Goal: Information Seeking & Learning: Check status

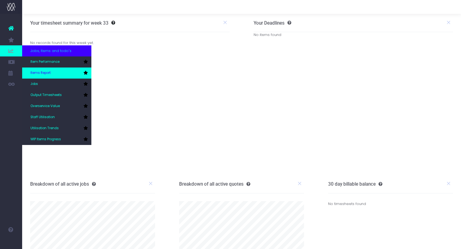
click at [43, 71] on span "Items Report" at bounding box center [40, 73] width 20 height 5
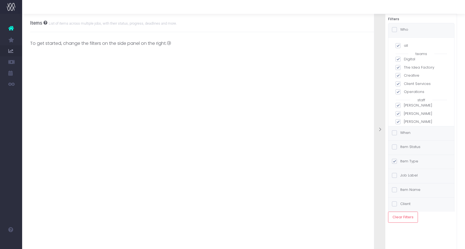
click at [399, 46] on span at bounding box center [397, 45] width 5 height 5
click at [404, 46] on input "all" at bounding box center [406, 45] width 4 height 4
checkbox input "false"
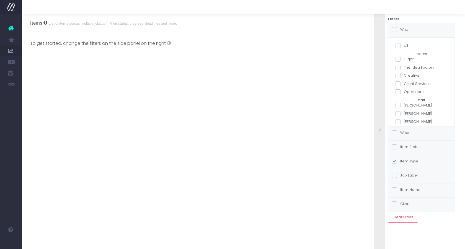
checkbox input "false"
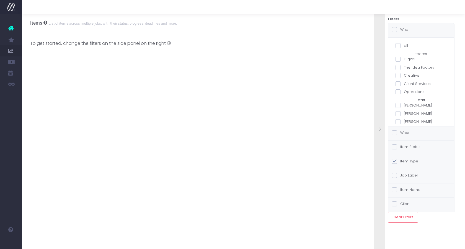
checkbox input "false"
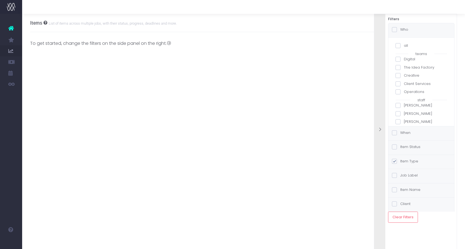
checkbox input "false"
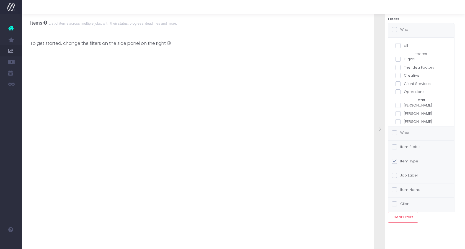
checkbox input "false"
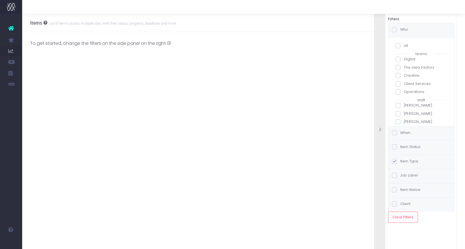
checkbox input "false"
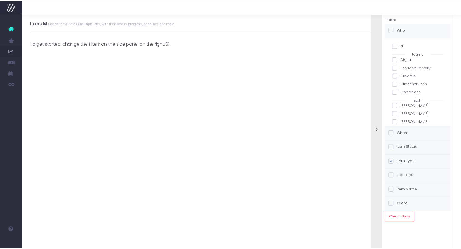
scroll to position [83, 0]
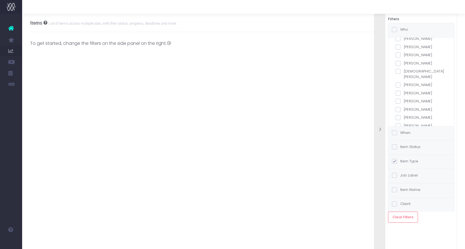
click at [399, 99] on span at bounding box center [397, 101] width 5 height 5
click at [404, 99] on input "[PERSON_NAME]" at bounding box center [406, 101] width 4 height 4
checkbox input "true"
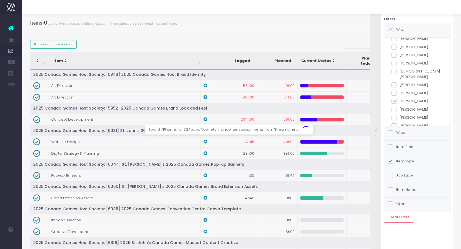
click at [55, 44] on div at bounding box center [230, 124] width 461 height 249
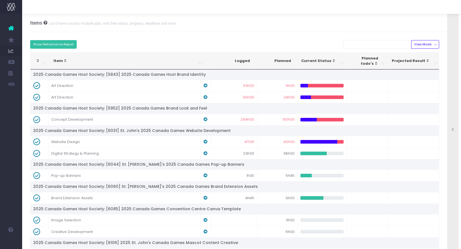
click at [55, 44] on button "Show Performance Report" at bounding box center [53, 44] width 47 height 9
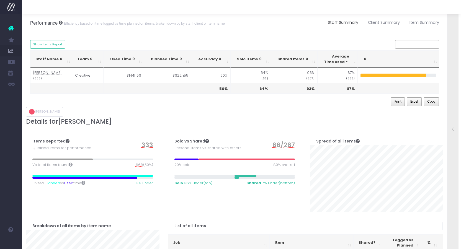
click at [138, 164] on span "668" at bounding box center [139, 165] width 7 height 6
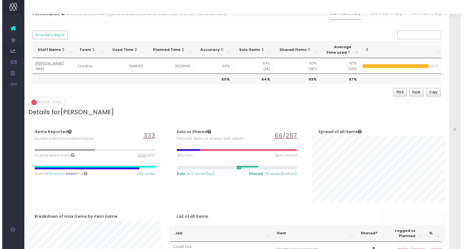
scroll to position [0, 0]
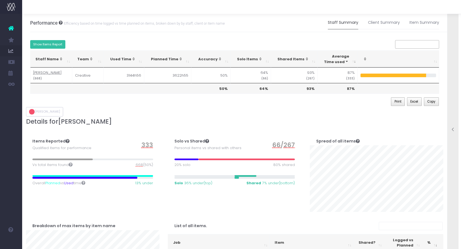
click at [55, 46] on button "Show Items Report" at bounding box center [47, 44] width 35 height 9
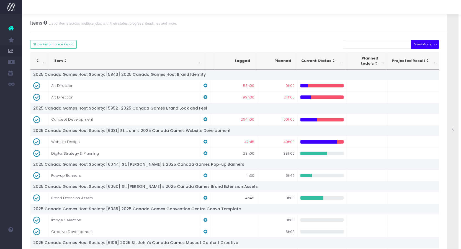
click at [425, 46] on button "View Mode" at bounding box center [425, 44] width 28 height 9
click at [427, 111] on link "Due this week" at bounding box center [429, 112] width 36 height 11
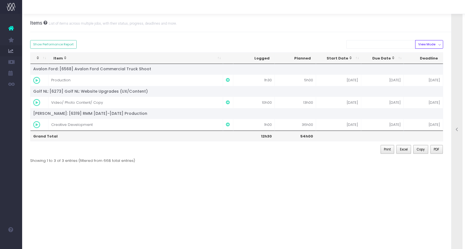
click at [456, 103] on div at bounding box center [456, 130] width 11 height 248
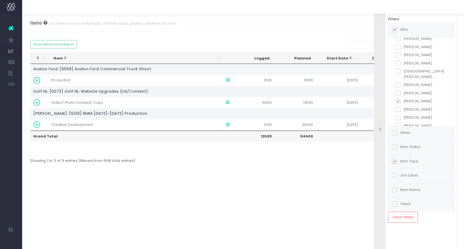
click at [286, 39] on div "To get started, change the filters on the side panel on the right. Staff Name T…" at bounding box center [243, 101] width 427 height 139
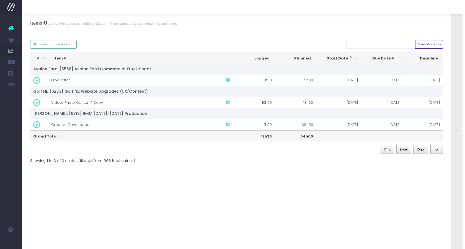
click at [457, 95] on div at bounding box center [456, 130] width 11 height 248
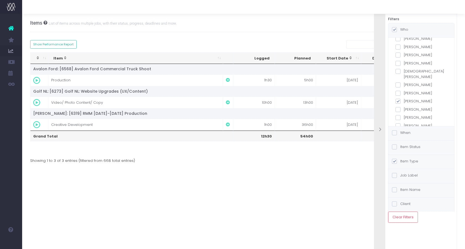
click at [406, 133] on label "When" at bounding box center [401, 133] width 19 height 6
click at [404, 133] on input "When" at bounding box center [402, 132] width 4 height 4
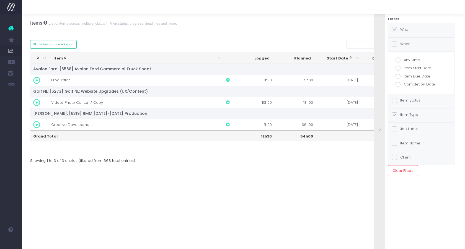
click at [401, 75] on label "Item Due Date" at bounding box center [420, 77] width 51 height 6
click at [404, 75] on input "Item Due Date" at bounding box center [406, 76] width 4 height 4
radio input "true"
checkbox input "true"
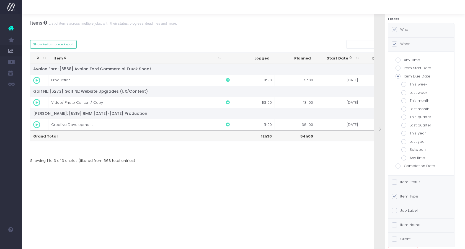
click at [405, 83] on span at bounding box center [403, 84] width 5 height 5
click at [410, 83] on input "This week" at bounding box center [412, 84] width 4 height 4
radio input "true"
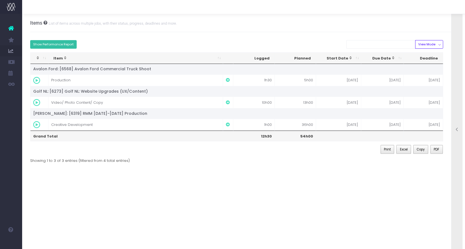
click at [76, 45] on button "Show Performance Report" at bounding box center [53, 44] width 47 height 9
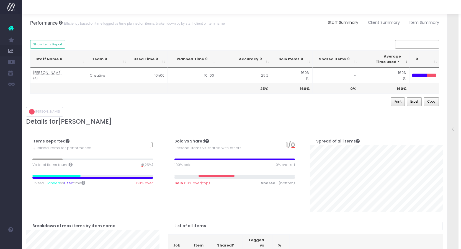
click at [141, 165] on span "4" at bounding box center [142, 165] width 2 height 6
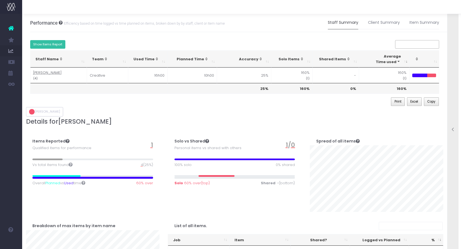
click at [39, 42] on button "Show Items Report" at bounding box center [47, 44] width 35 height 9
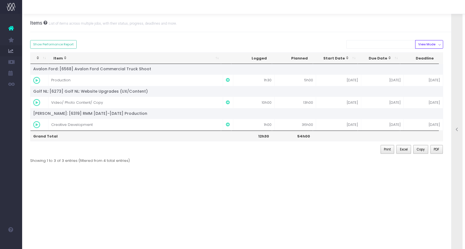
click at [102, 214] on div "Items List of items across multiple jobs, with their status, progress, deadline…" at bounding box center [243, 131] width 443 height 235
